Goal: Task Accomplishment & Management: Complete application form

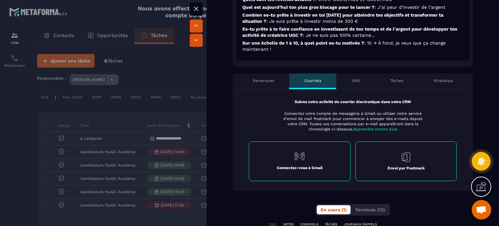
scroll to position [227, 0]
click at [399, 79] on p "Tâches" at bounding box center [396, 80] width 13 height 5
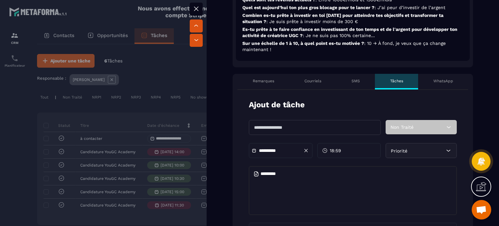
click at [304, 126] on input "text" at bounding box center [315, 127] width 132 height 15
type input "**********"
click at [268, 150] on input "**********" at bounding box center [281, 150] width 45 height 5
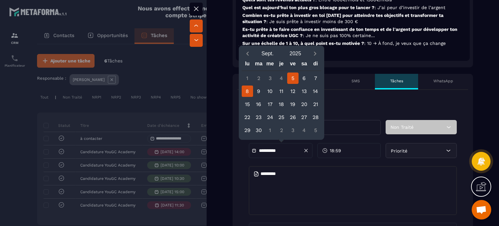
click at [248, 92] on div "8" at bounding box center [247, 90] width 11 height 11
type input "**********"
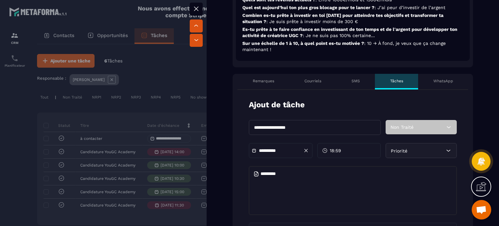
click at [334, 148] on span "18:59" at bounding box center [335, 150] width 11 height 6
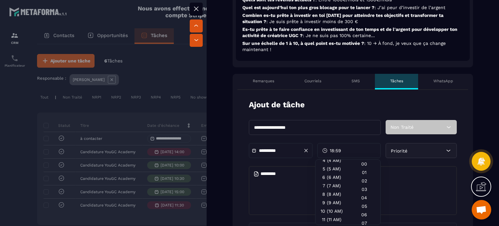
scroll to position [65, 0]
click at [334, 183] on div "10 (10 AM)" at bounding box center [331, 183] width 32 height 8
click at [368, 164] on div "00" at bounding box center [364, 163] width 32 height 8
click at [402, 151] on span "Priorité" at bounding box center [399, 150] width 17 height 5
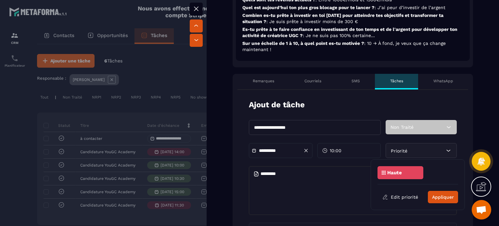
click at [392, 174] on p "Haute" at bounding box center [394, 172] width 15 height 5
click at [398, 171] on p "Haute" at bounding box center [394, 172] width 15 height 5
click at [445, 147] on icon at bounding box center [448, 150] width 6 height 6
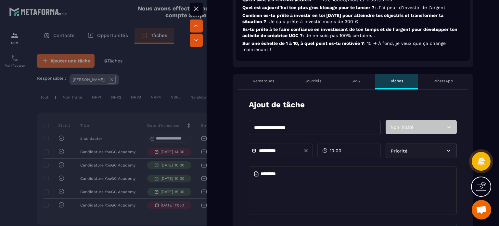
click at [416, 149] on div "Priorité" at bounding box center [421, 150] width 71 height 15
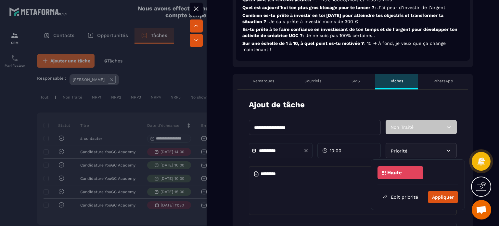
click at [422, 126] on div "Non Traité" at bounding box center [421, 127] width 71 height 14
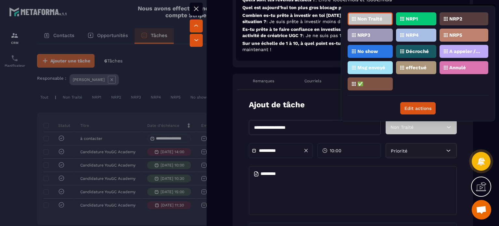
click at [459, 49] on p "A appeler / A rappeler" at bounding box center [465, 51] width 32 height 5
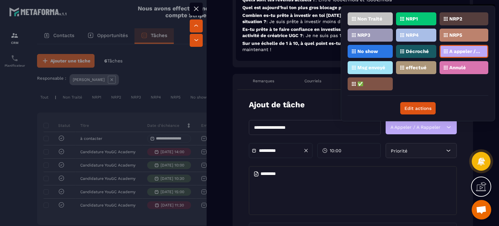
click at [414, 153] on div "Priorité" at bounding box center [421, 150] width 71 height 15
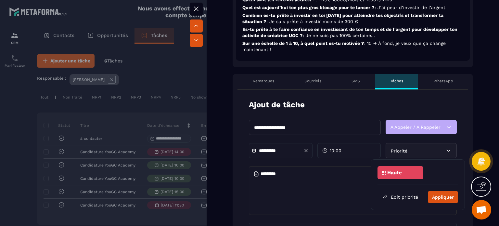
click at [389, 175] on div "Haute" at bounding box center [400, 172] width 46 height 13
click at [383, 171] on icon at bounding box center [384, 173] width 4 height 4
click at [290, 175] on textarea at bounding box center [353, 190] width 208 height 49
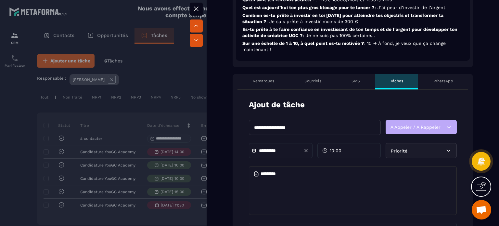
type textarea "*"
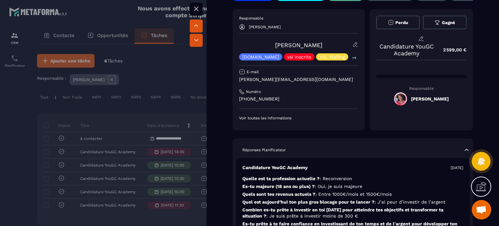
scroll to position [0, 0]
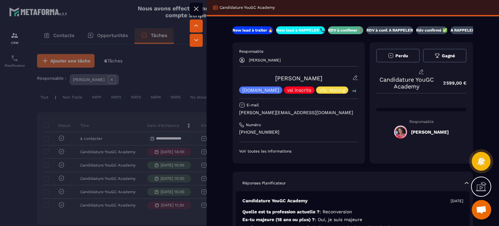
type textarea "**********"
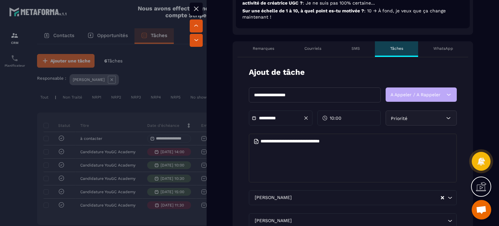
scroll to position [390, 0]
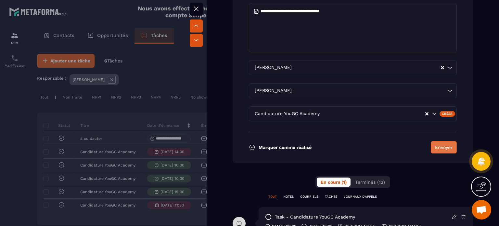
click at [437, 147] on button "Envoyer" at bounding box center [444, 147] width 26 height 12
type input "**********"
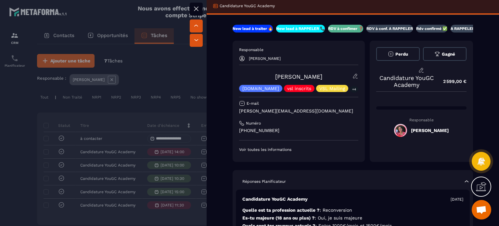
scroll to position [0, 0]
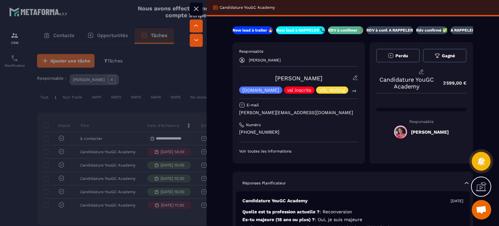
click at [200, 6] on button at bounding box center [196, 9] width 13 height 13
